Goal: Information Seeking & Learning: Find specific fact

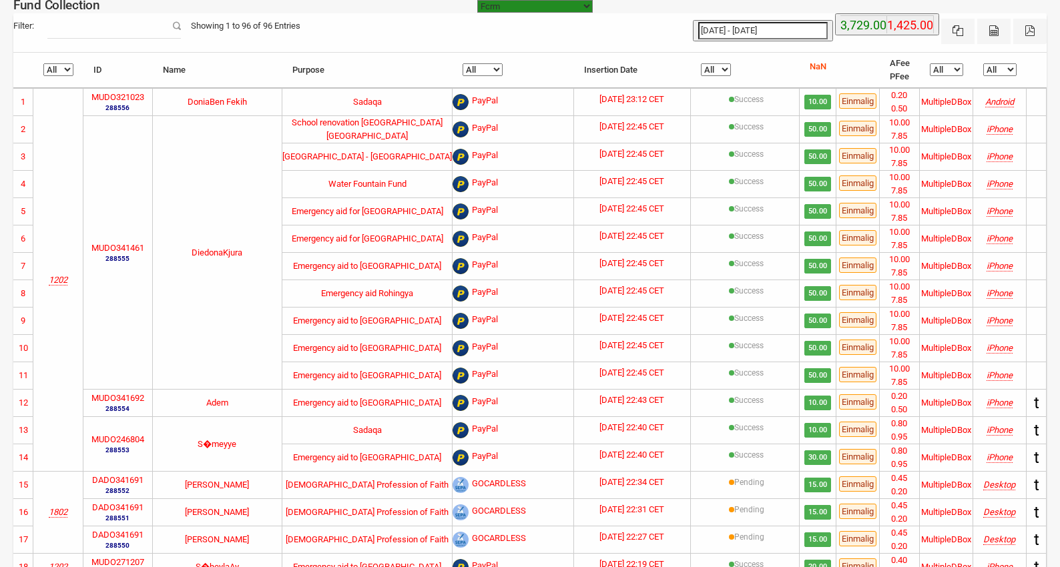
select select "100"
click at [338, 130] on td "School renovation [GEOGRAPHIC_DATA] [GEOGRAPHIC_DATA]" at bounding box center [367, 128] width 171 height 27
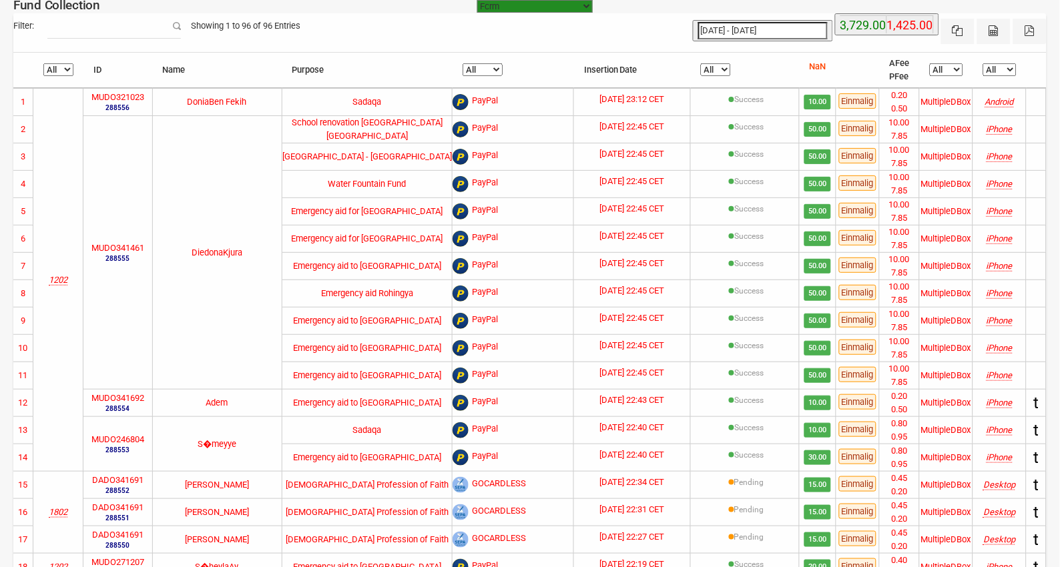
click at [816, 135] on span "50.00" at bounding box center [817, 129] width 27 height 15
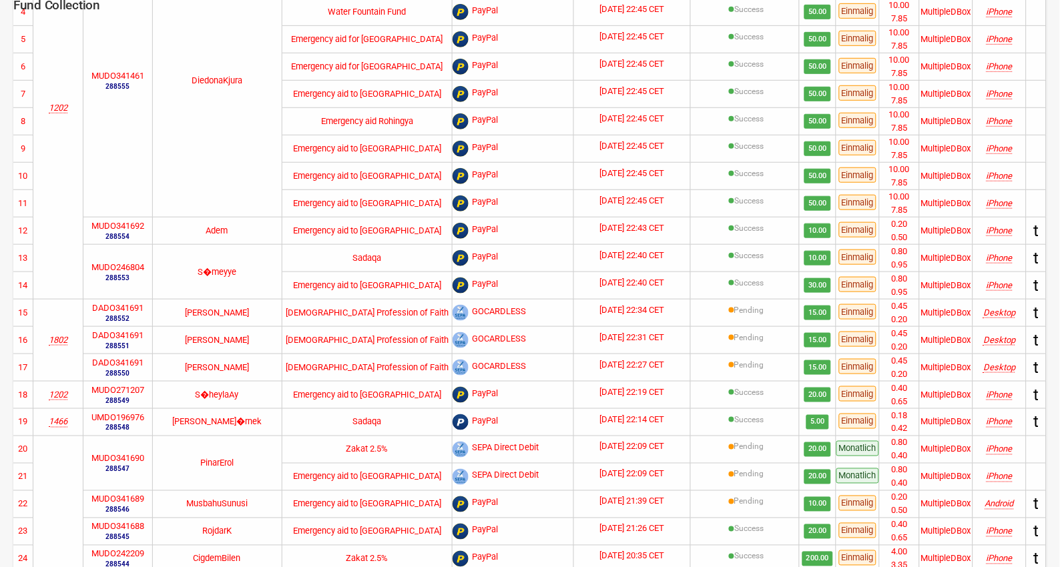
scroll to position [346, 0]
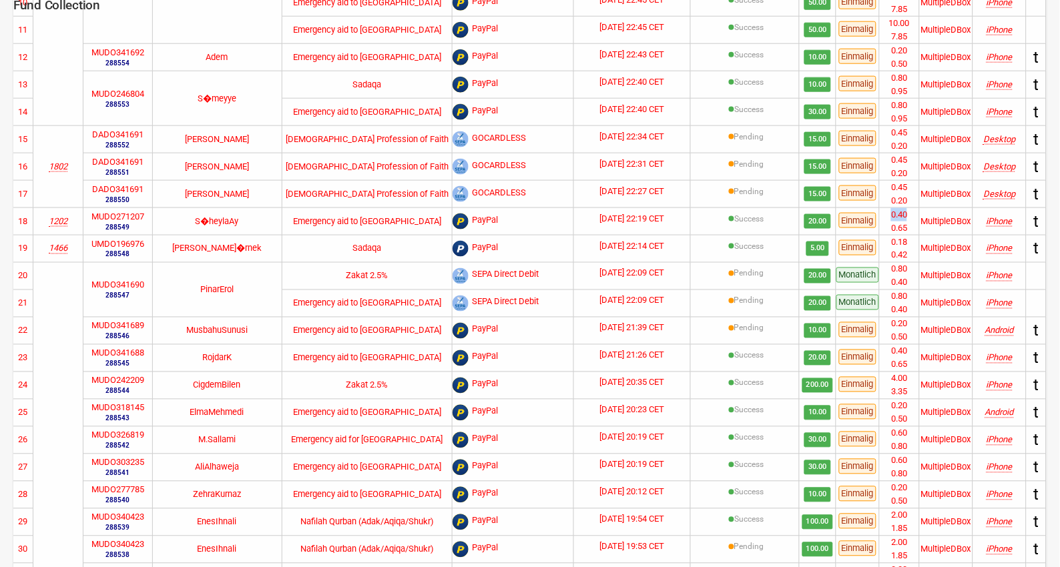
drag, startPoint x: 891, startPoint y: 216, endPoint x: 909, endPoint y: 216, distance: 18.7
click at [909, 216] on li "0.40" at bounding box center [899, 214] width 39 height 13
